Goal: Navigation & Orientation: Find specific page/section

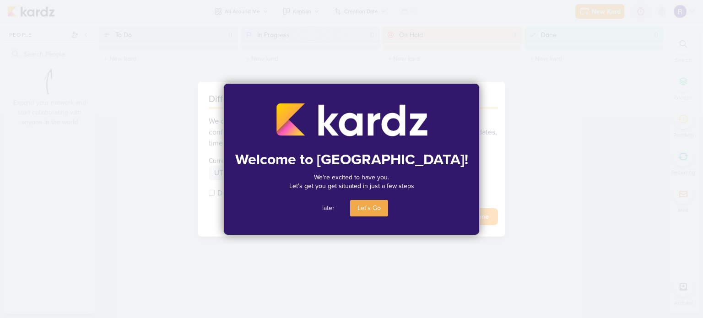
click at [327, 207] on button "later" at bounding box center [328, 208] width 27 height 16
click at [327, 207] on div "Different timezone detected We detected a timezone different from what is in yo…" at bounding box center [353, 159] width 289 height 133
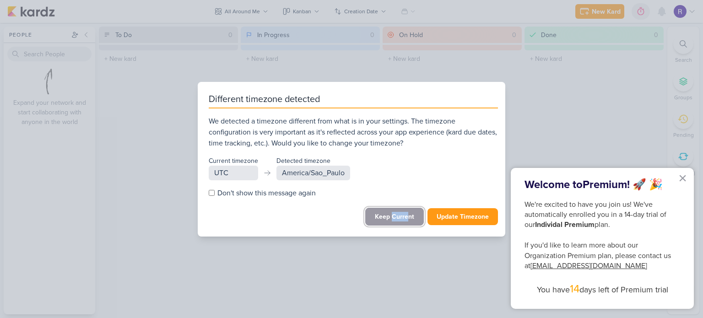
click at [389, 212] on button "Keep Current" at bounding box center [394, 217] width 59 height 18
click at [389, 212] on div "On Hold 0 The kard title must be shorter than 100 characters" at bounding box center [452, 171] width 139 height 288
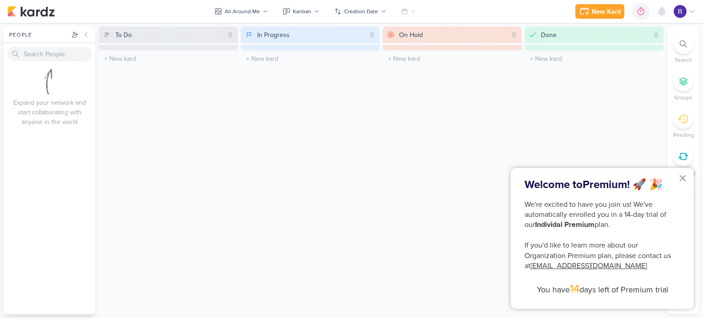
click at [560, 36] on div "Done 0" at bounding box center [600, 35] width 123 height 16
click at [440, 43] on div "On Hold 0 The kard title must be shorter than 100 characters" at bounding box center [452, 171] width 139 height 288
click at [326, 42] on div "In Progress 0" at bounding box center [316, 35] width 123 height 16
click at [683, 175] on button "×" at bounding box center [682, 178] width 9 height 15
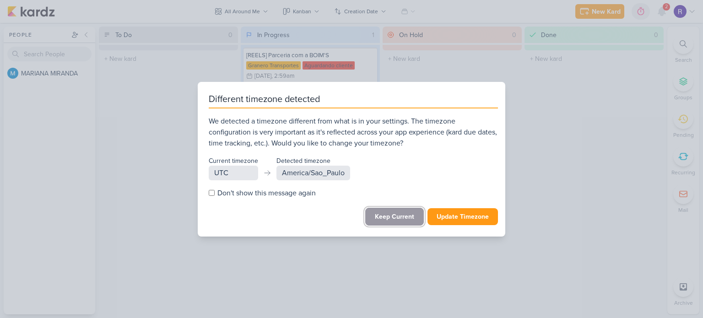
click at [396, 214] on button "Keep Current" at bounding box center [394, 217] width 59 height 18
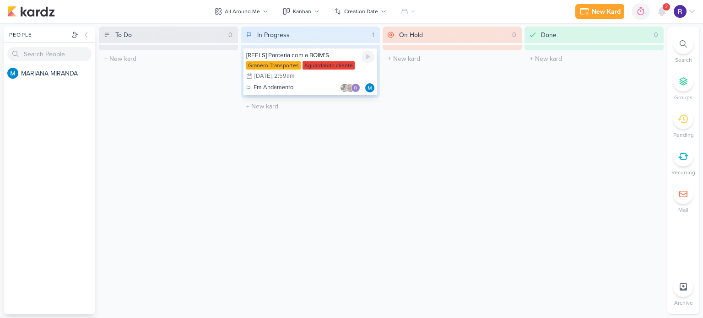
click at [309, 75] on div "Granero Transportes Aguardando cliente 9/25 [DATE] 2:59am" at bounding box center [310, 71] width 128 height 20
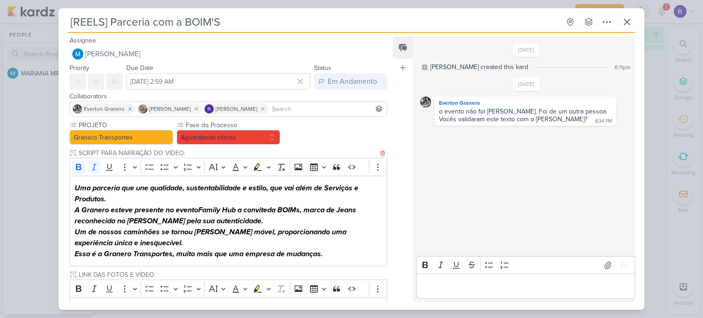
scroll to position [46, 0]
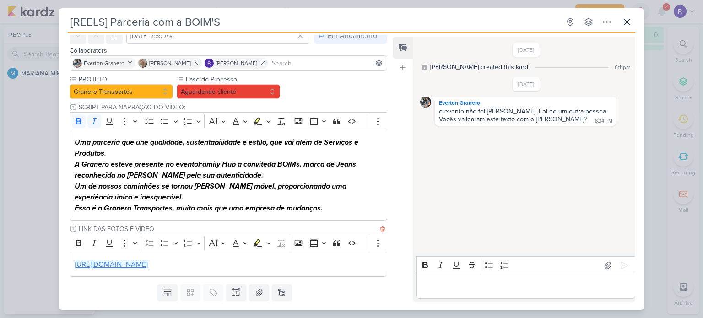
click at [148, 263] on link "[URL][DOMAIN_NAME]" at bounding box center [111, 264] width 73 height 9
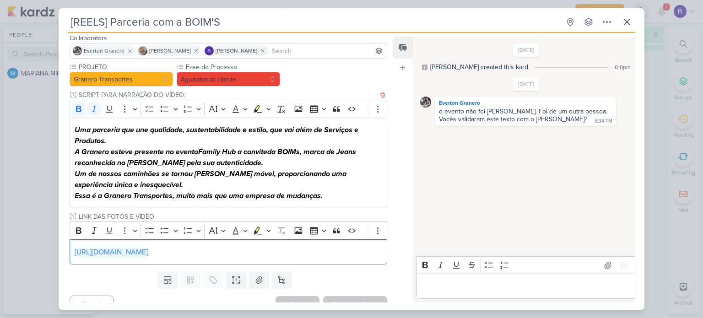
scroll to position [70, 0]
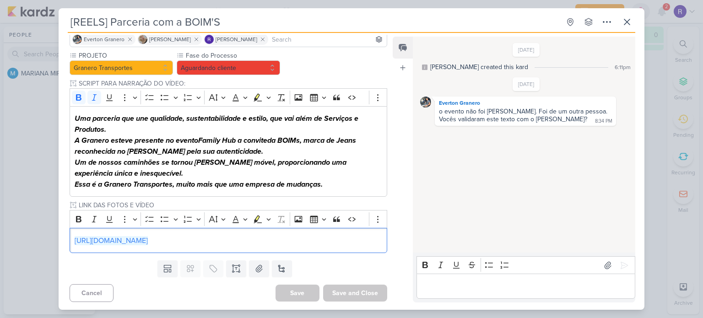
click at [482, 280] on div "Editor editing area: main" at bounding box center [526, 286] width 219 height 25
click at [630, 19] on icon at bounding box center [626, 21] width 5 height 5
